Goal: Find specific page/section: Find specific page/section

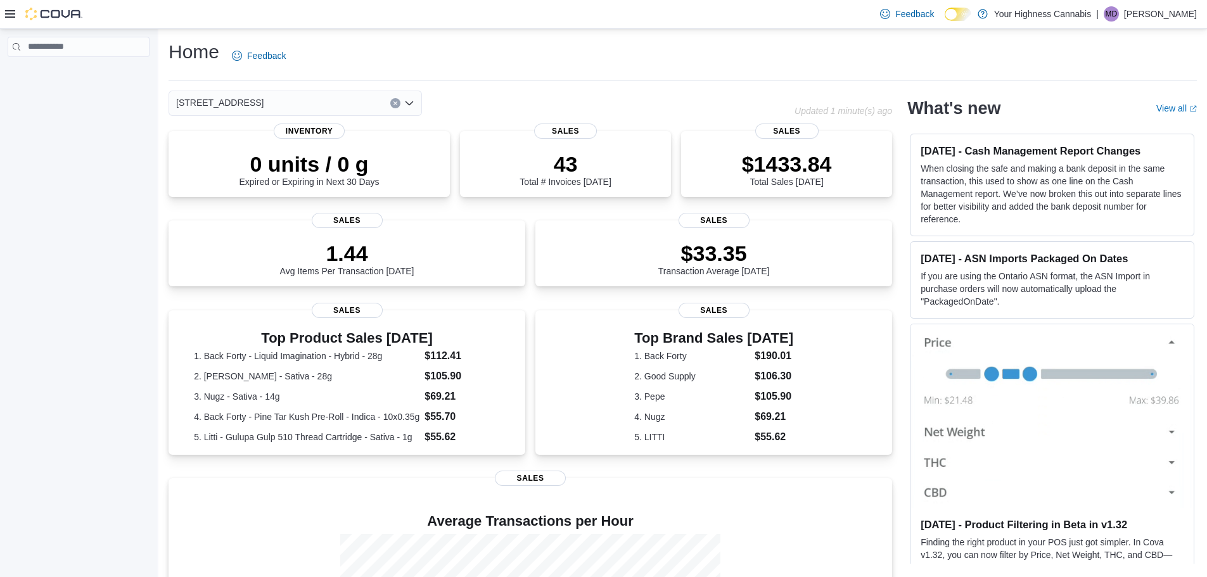
click at [306, 102] on div "[STREET_ADDRESS]" at bounding box center [295, 103] width 253 height 25
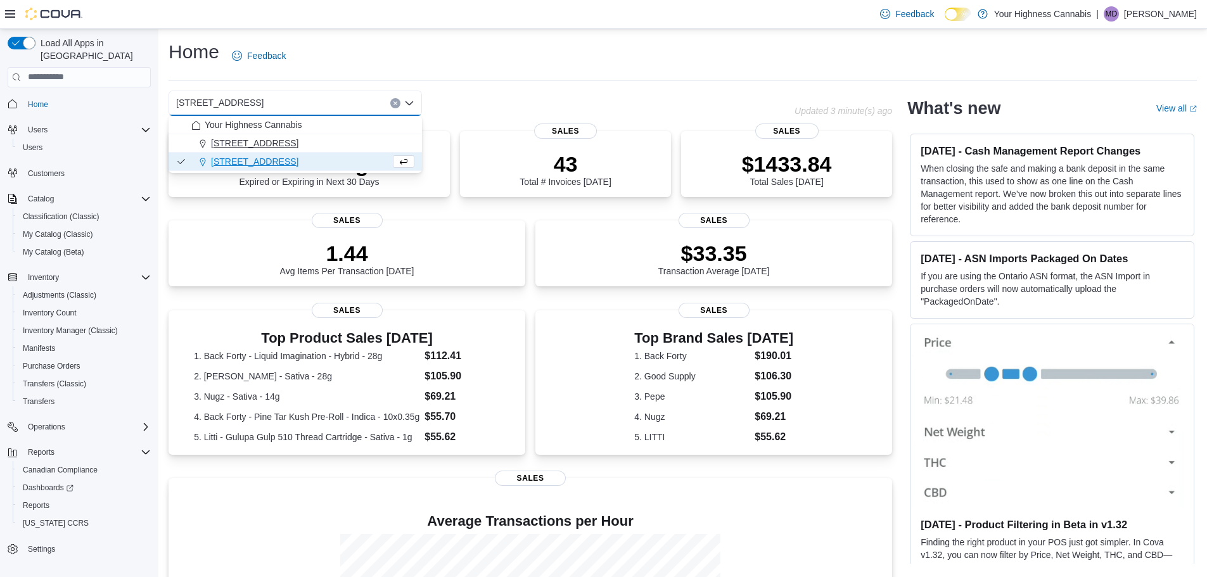
click at [298, 147] on span "415 Exmouth Street, Unit 104" at bounding box center [254, 143] width 87 height 13
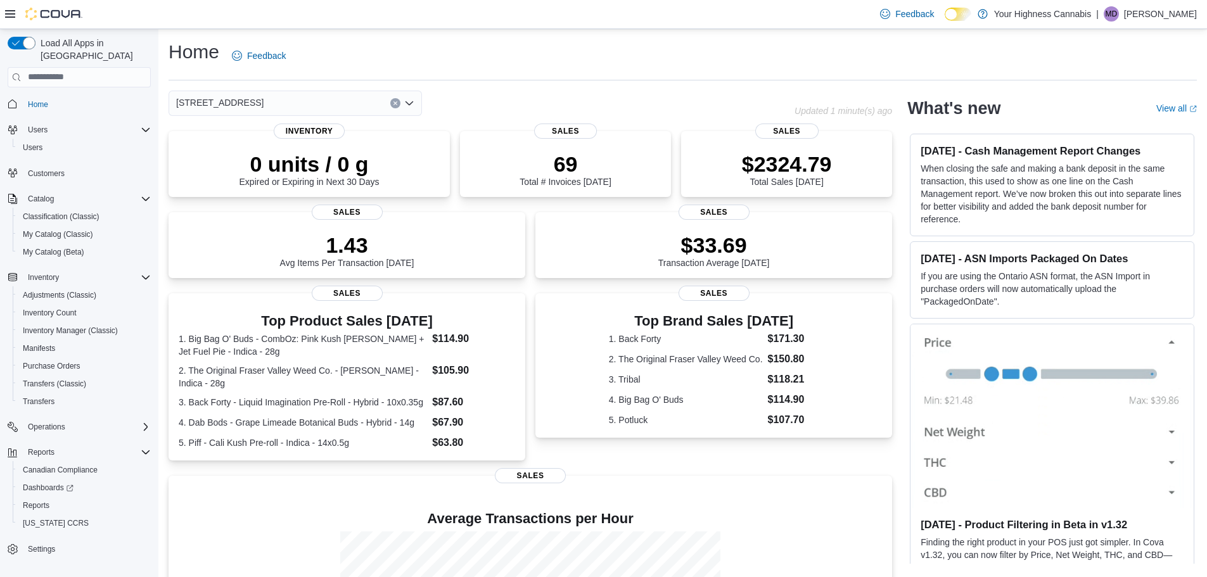
click at [331, 101] on div "415 Exmouth Street, Unit 104" at bounding box center [295, 103] width 253 height 25
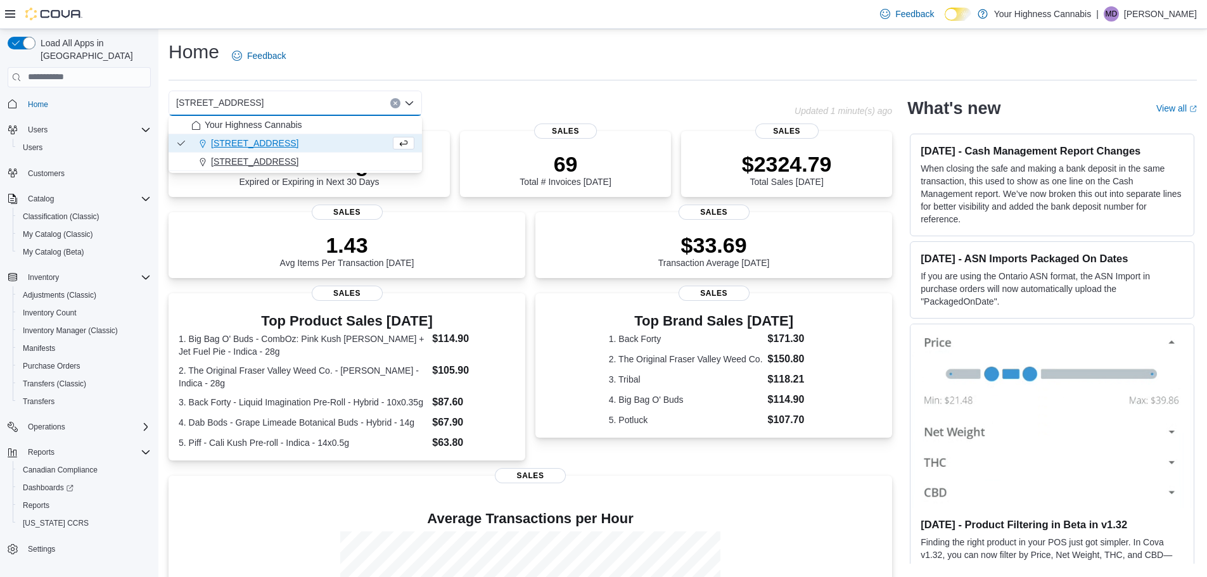
click at [295, 160] on div "[STREET_ADDRESS]" at bounding box center [302, 161] width 223 height 13
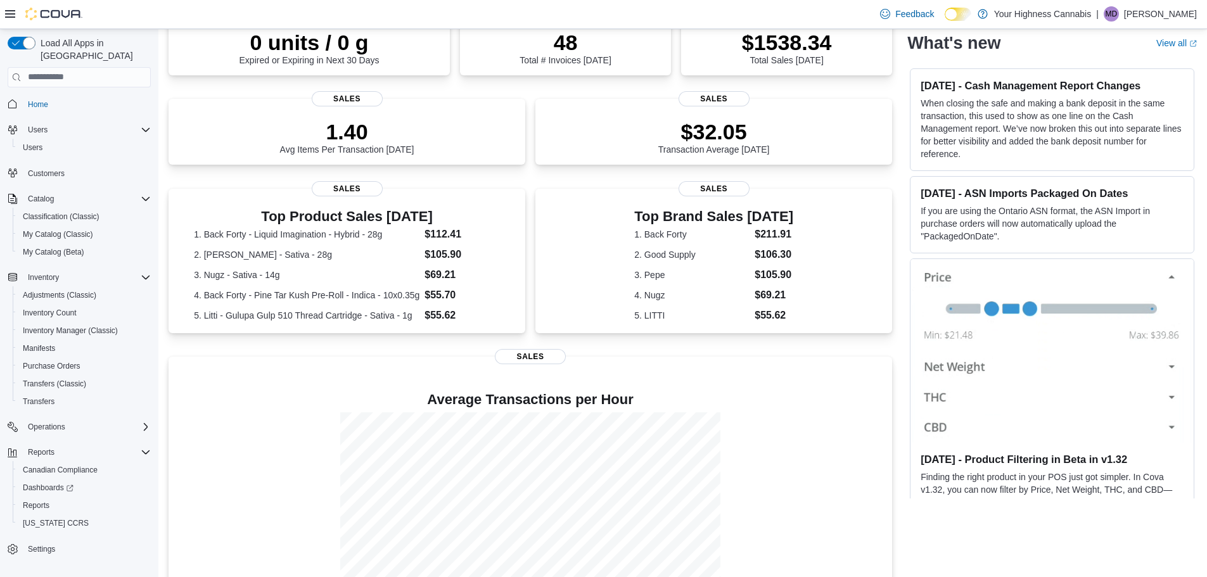
scroll to position [176, 0]
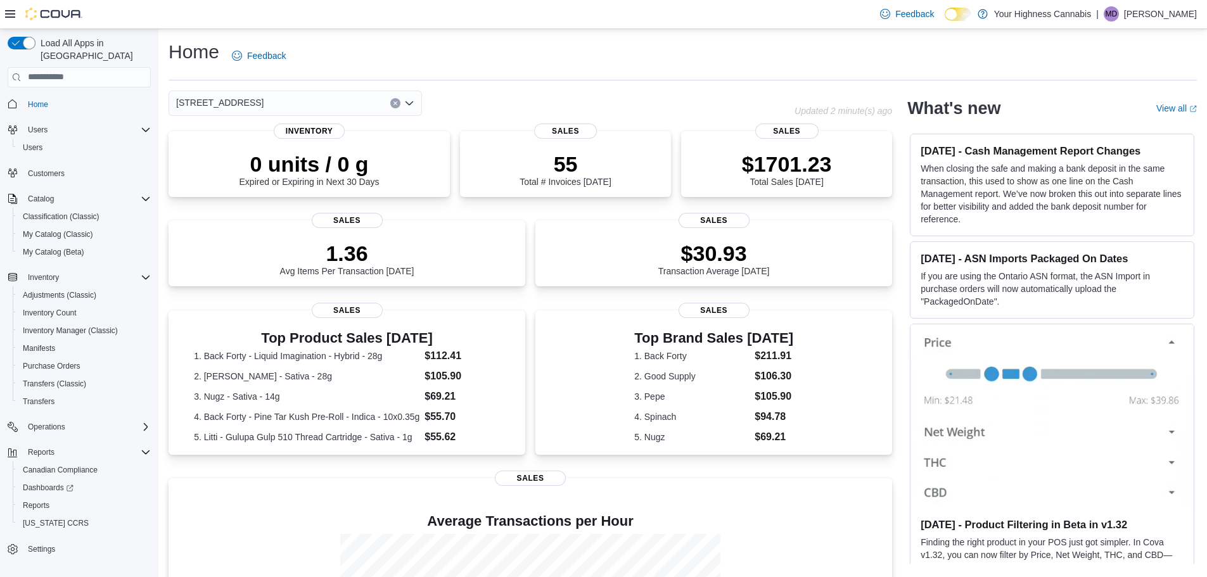
click at [303, 104] on div "[STREET_ADDRESS]" at bounding box center [295, 103] width 253 height 25
click at [334, 95] on div "744 Richmond St Combo box. Selected. 744 Richmond St. Press Backspace to delete…" at bounding box center [295, 103] width 253 height 25
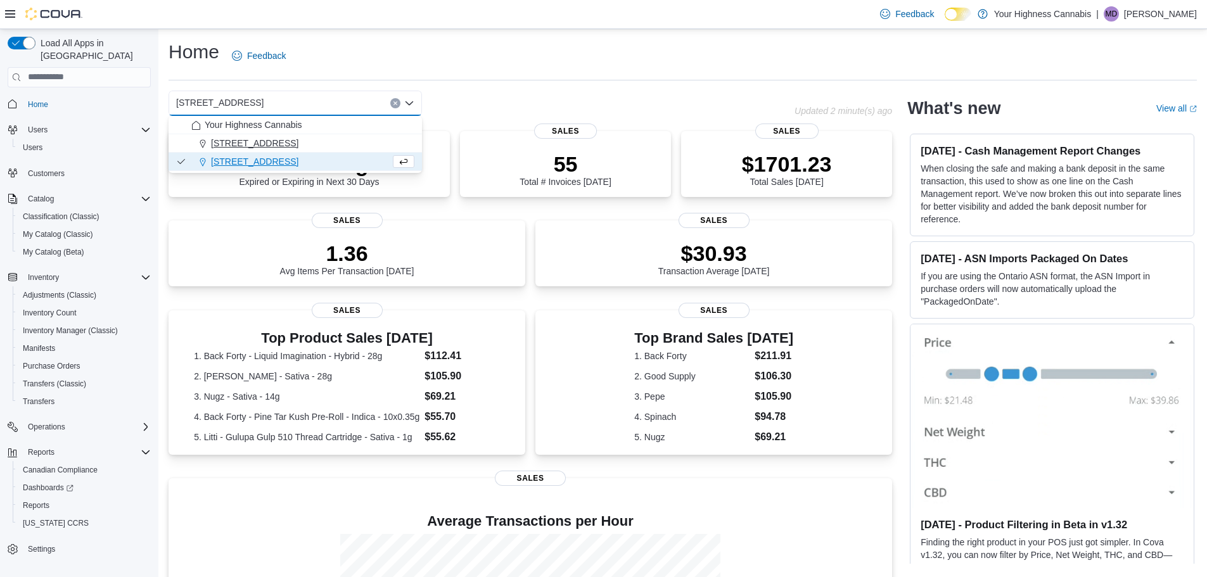
click at [328, 137] on div "415 Exmouth Street, Unit 104" at bounding box center [302, 143] width 223 height 13
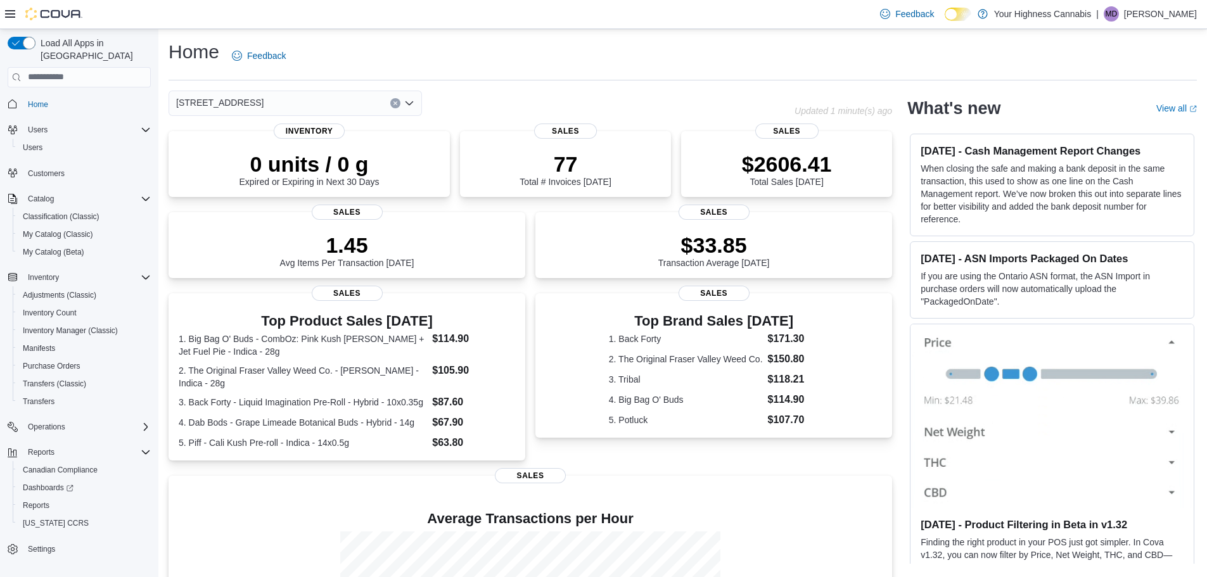
click at [339, 107] on div "415 Exmouth Street, Unit 104" at bounding box center [295, 103] width 253 height 25
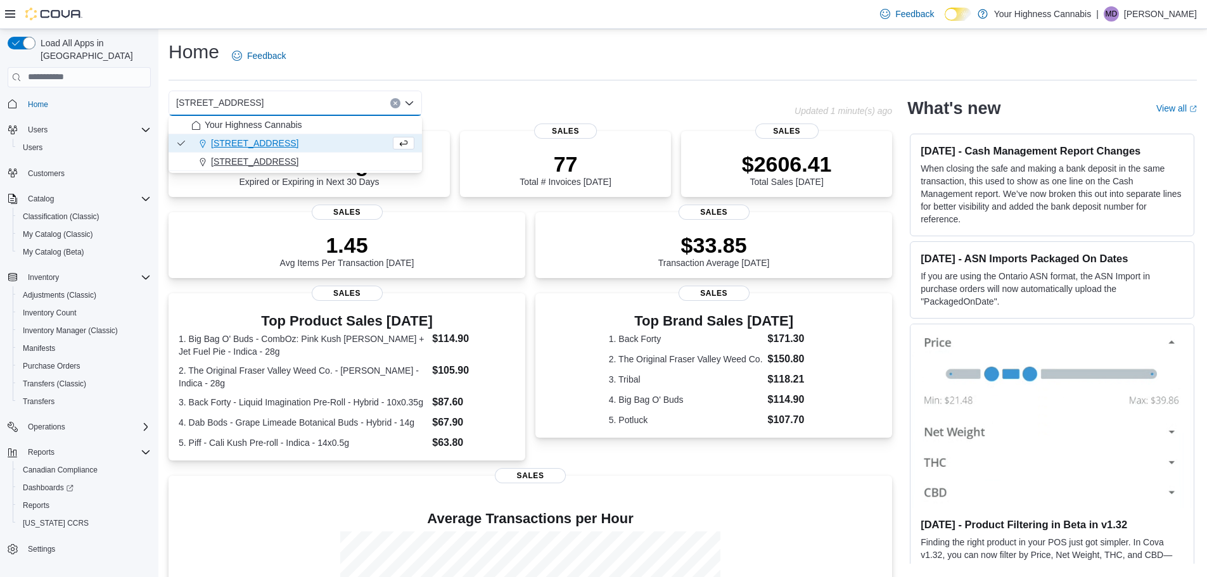
click at [333, 155] on button "[STREET_ADDRESS]" at bounding box center [295, 162] width 253 height 18
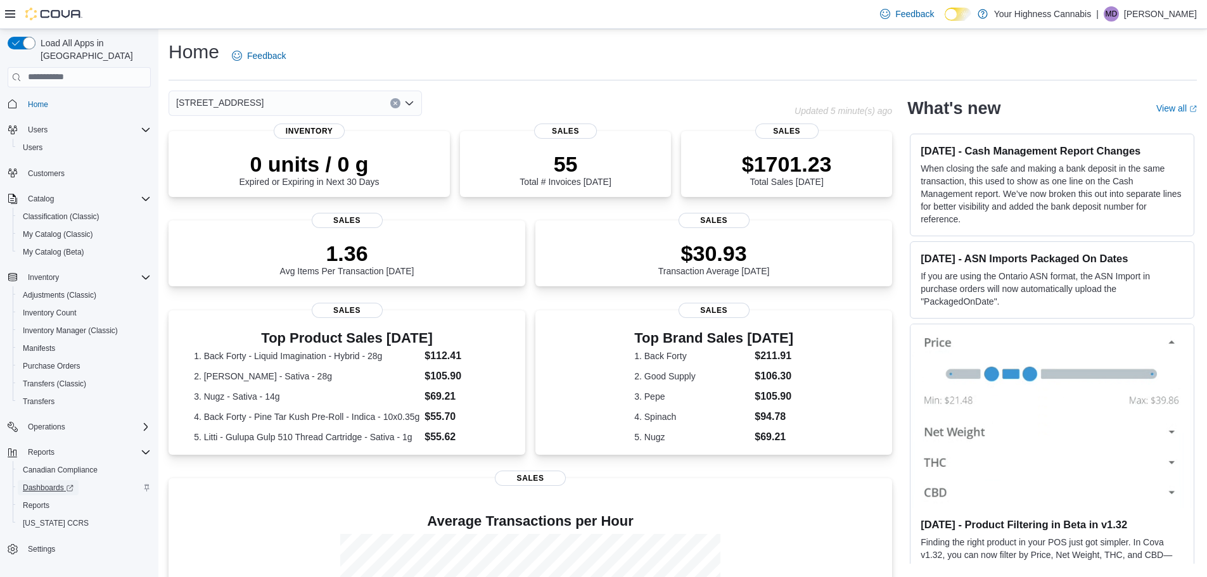
click at [63, 483] on span "Dashboards" at bounding box center [48, 488] width 51 height 10
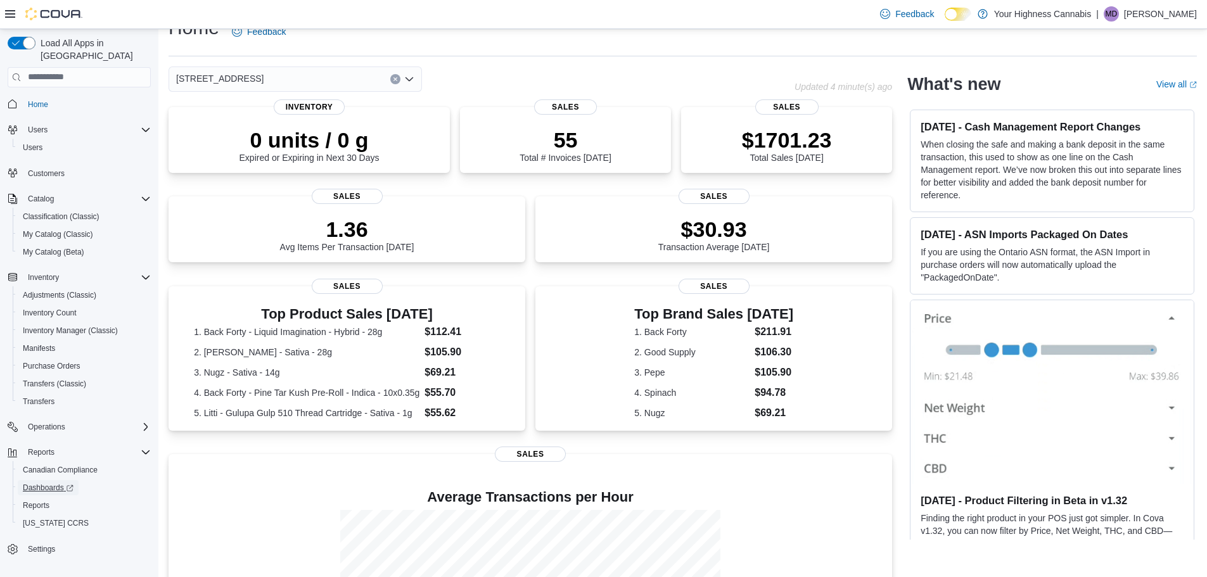
scroll to position [63, 0]
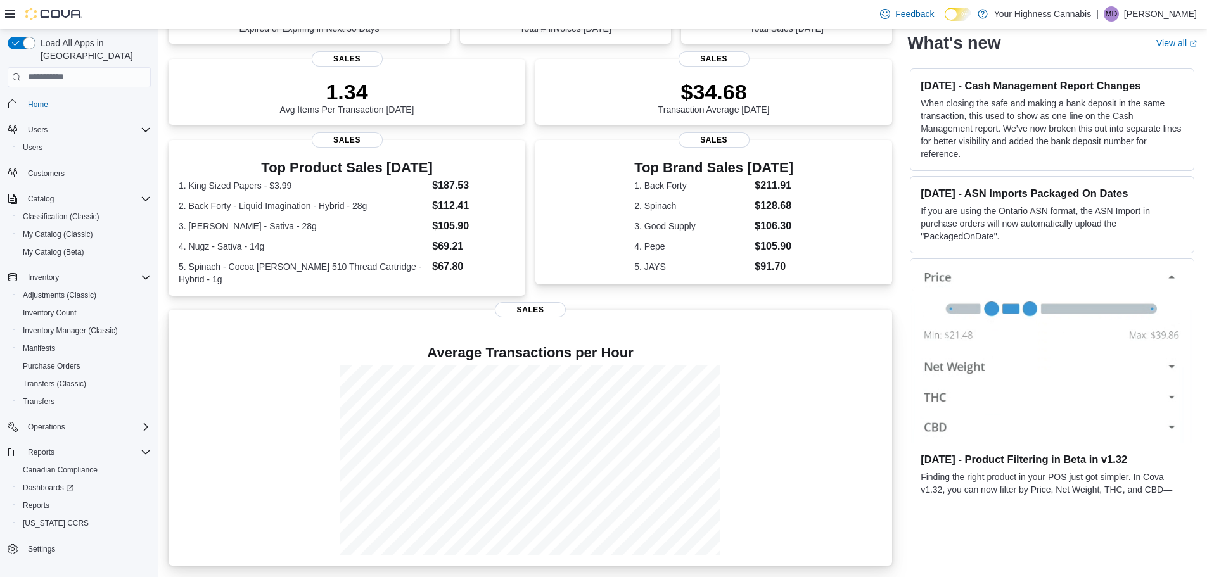
scroll to position [165, 0]
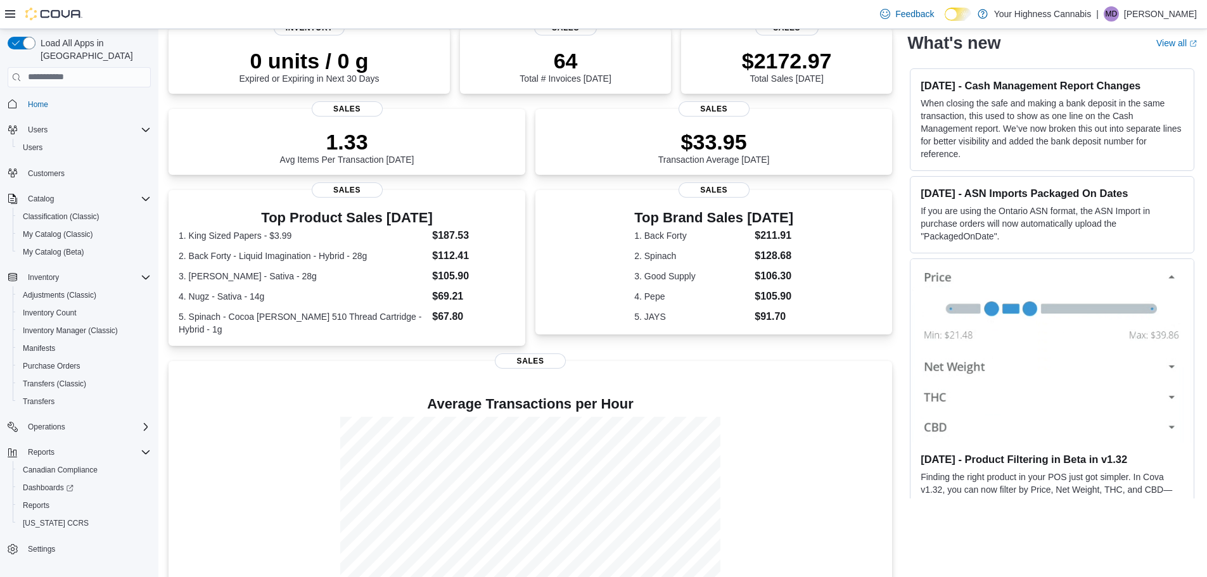
scroll to position [101, 0]
